Goal: Information Seeking & Learning: Learn about a topic

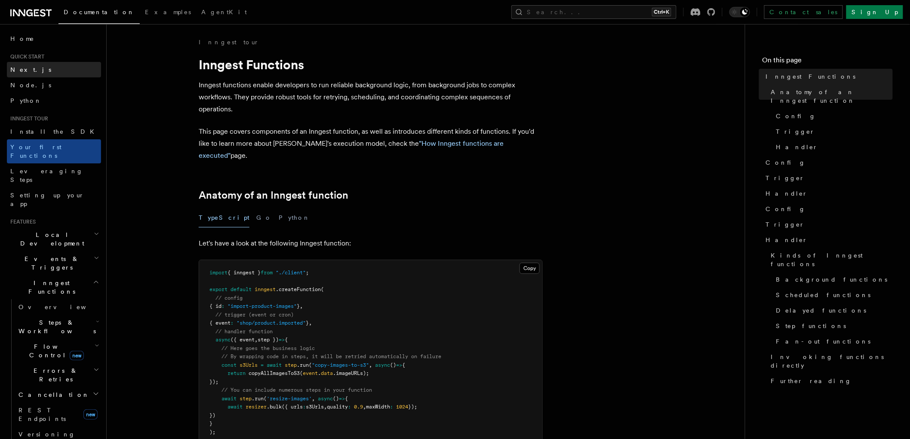
click at [32, 67] on link "Next.js" at bounding box center [54, 69] width 94 height 15
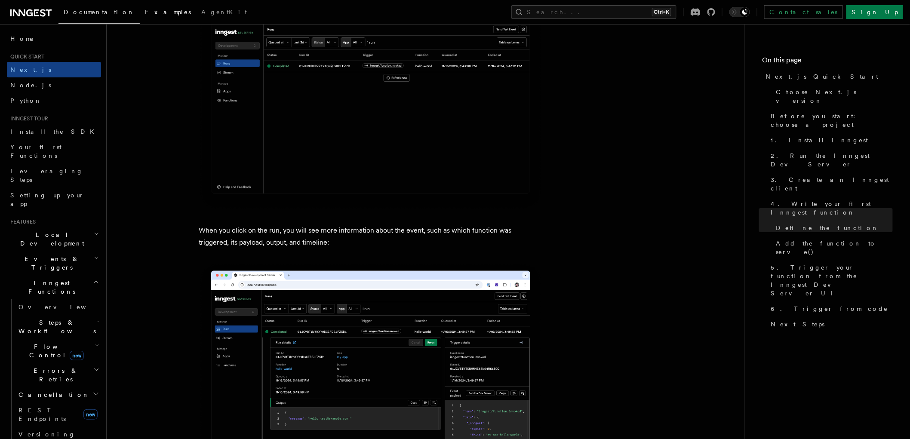
scroll to position [2389, 0]
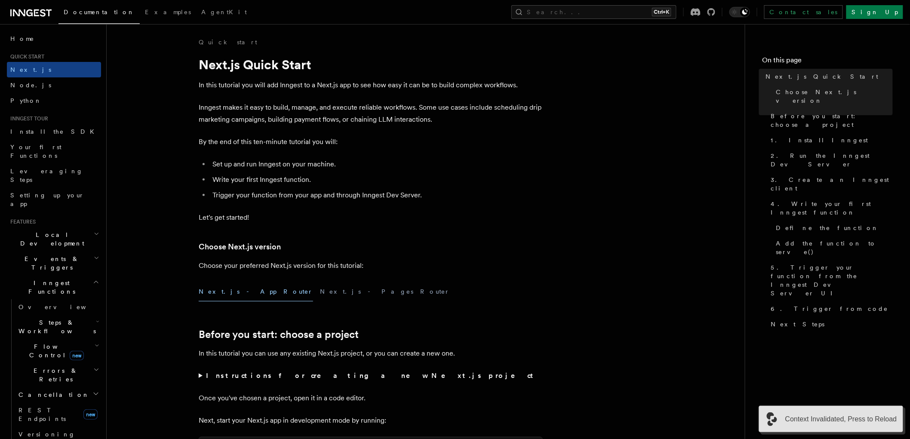
click at [866, 412] on div "Context Invalidated, Press to Reload" at bounding box center [831, 419] width 145 height 27
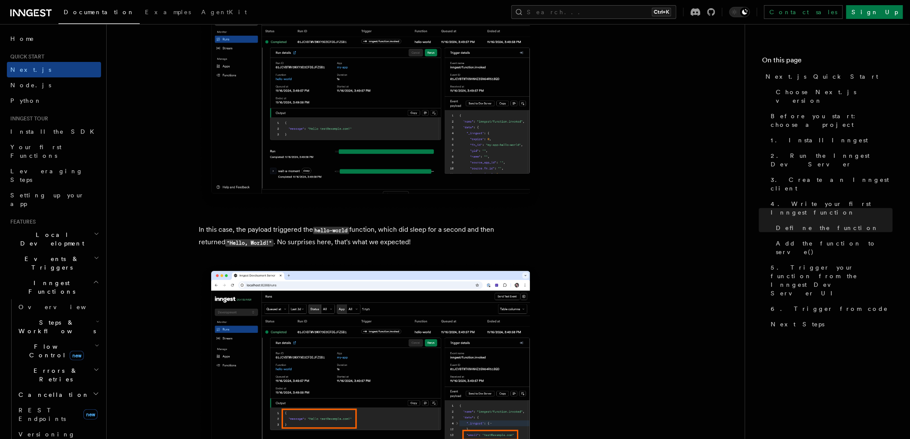
scroll to position [3344, 0]
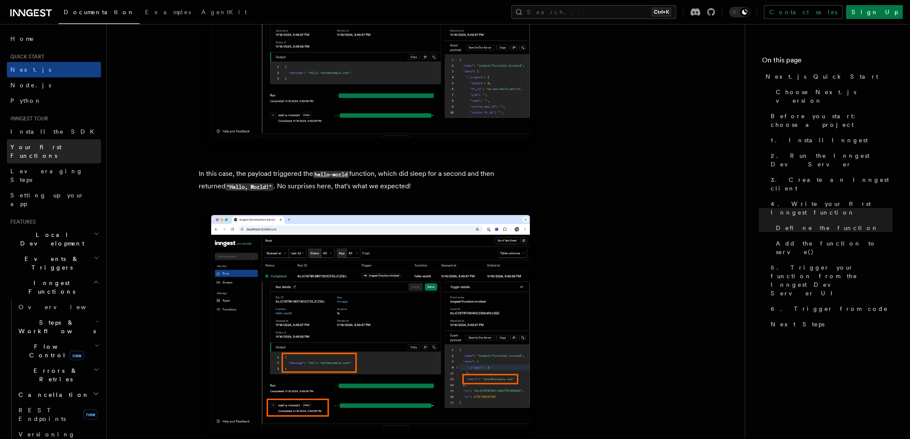
click at [19, 148] on span "Your first Functions" at bounding box center [35, 151] width 51 height 15
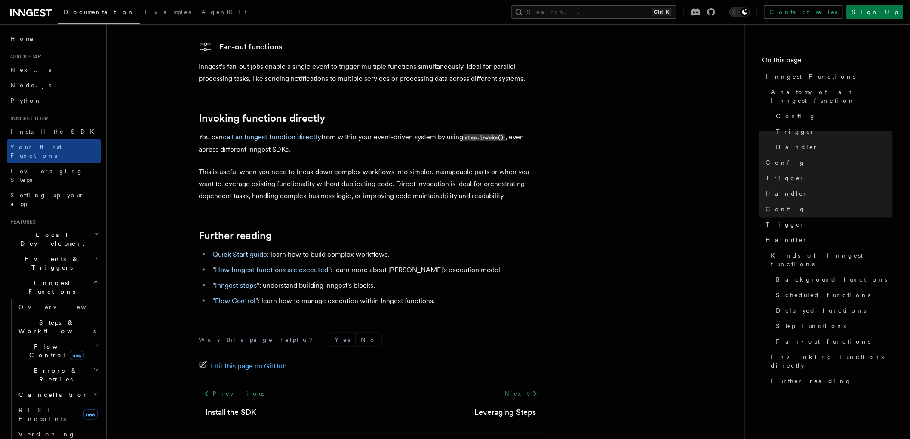
scroll to position [1669, 0]
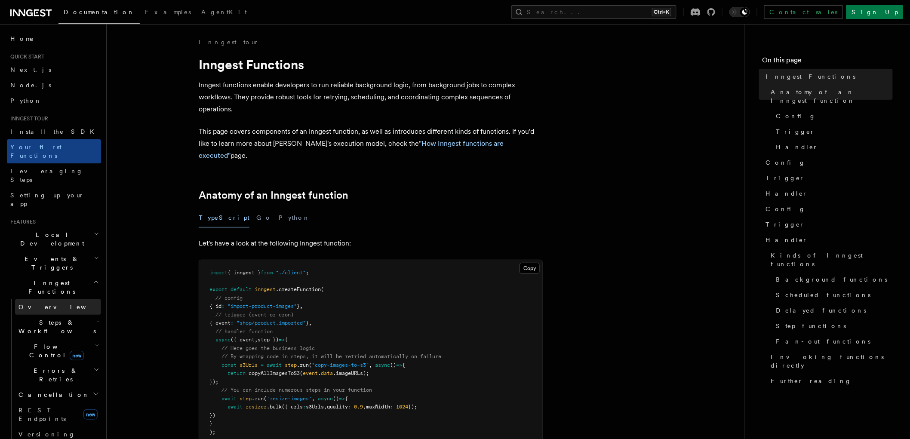
click at [37, 304] on span "Overview" at bounding box center [62, 307] width 89 height 7
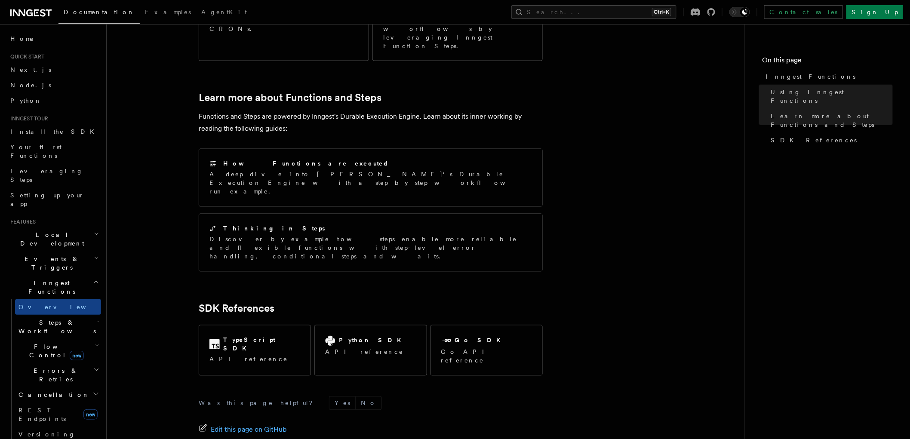
scroll to position [588, 0]
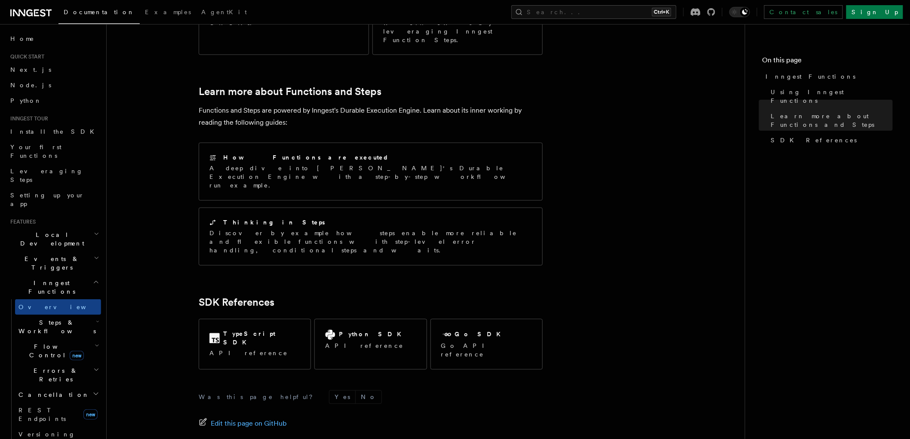
click at [48, 390] on span "Cancellation" at bounding box center [52, 394] width 74 height 9
click at [54, 418] on link "Cancel on timeouts" at bounding box center [62, 430] width 78 height 24
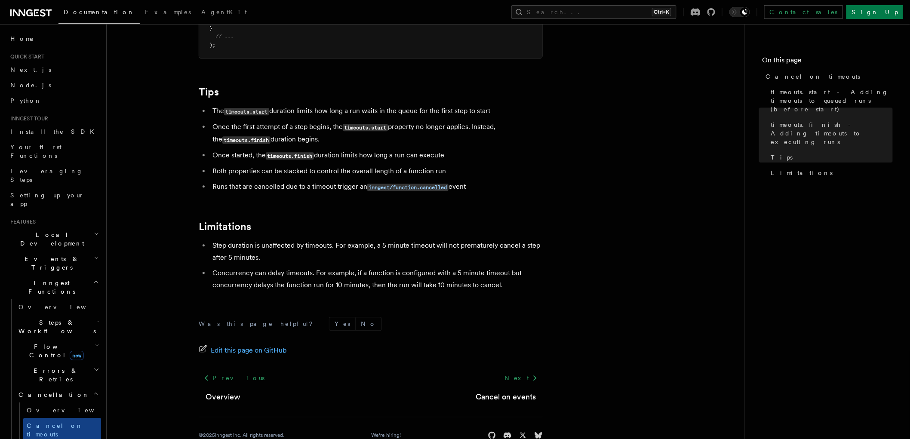
scroll to position [751, 0]
